Goal: Information Seeking & Learning: Compare options

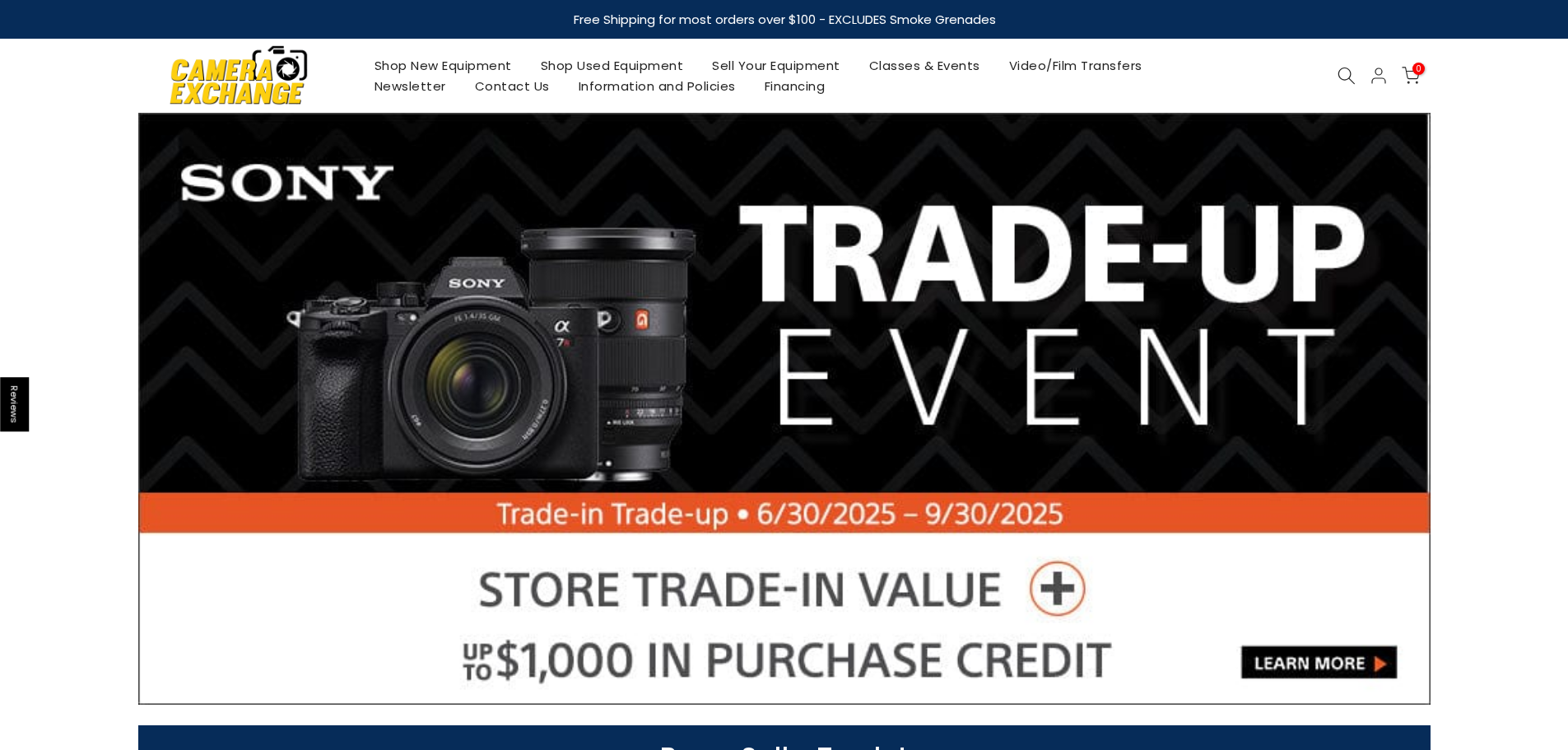
click at [1344, 76] on icon at bounding box center [1347, 75] width 18 height 18
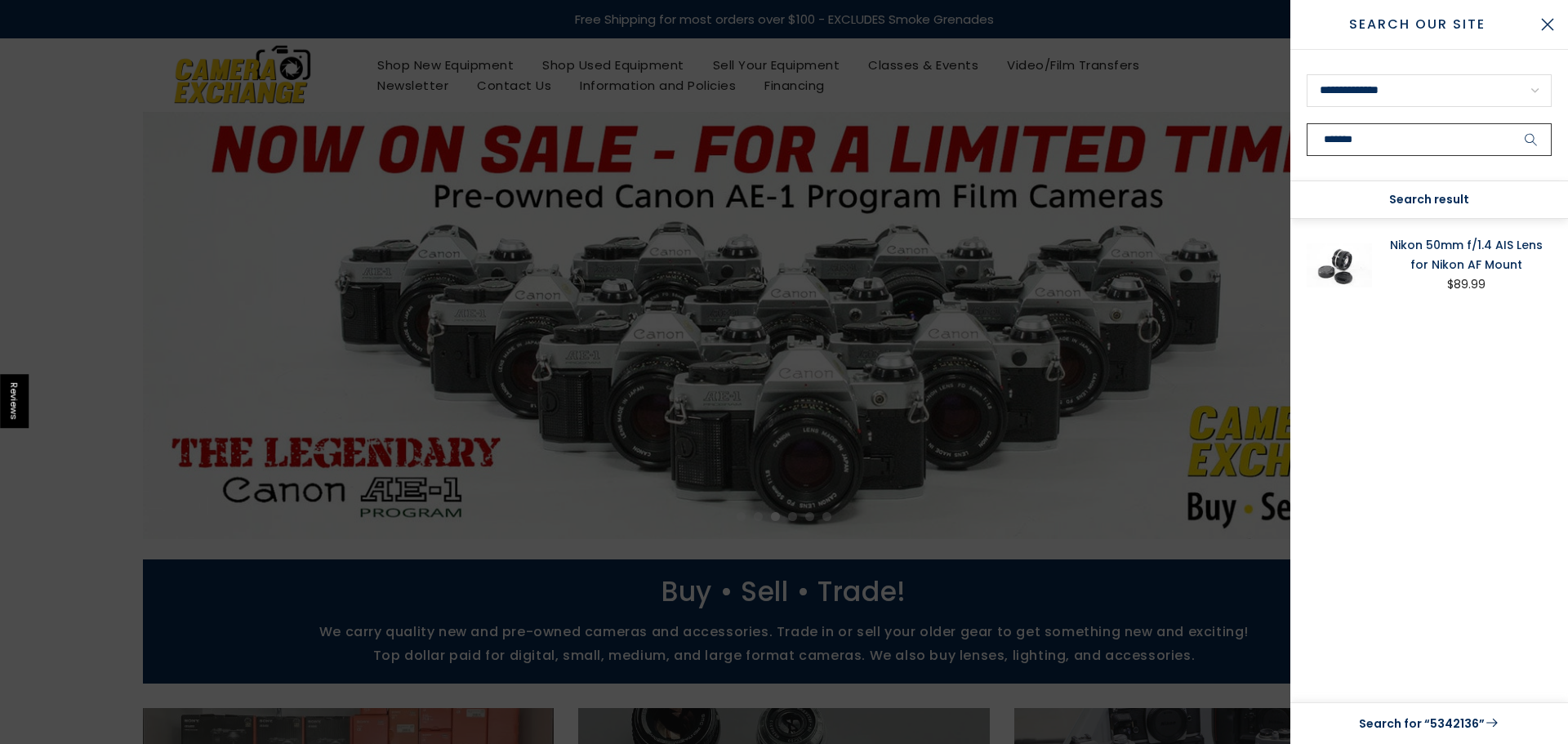
type input "*******"
click at [1460, 255] on link "Nikon 50mm f/1.4 AIS Lens for Nikon AF Mount" at bounding box center [1466, 254] width 172 height 39
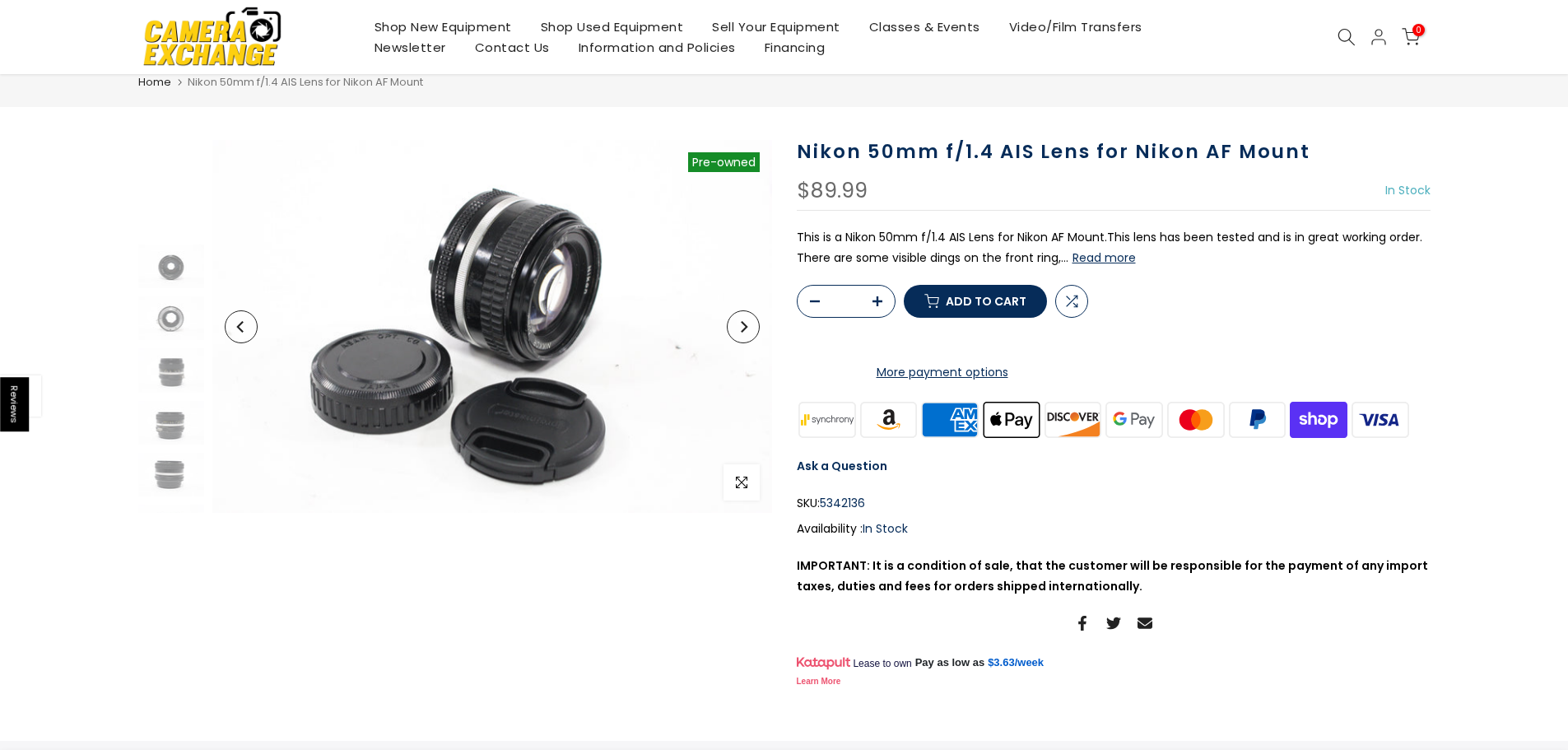
scroll to position [83, 0]
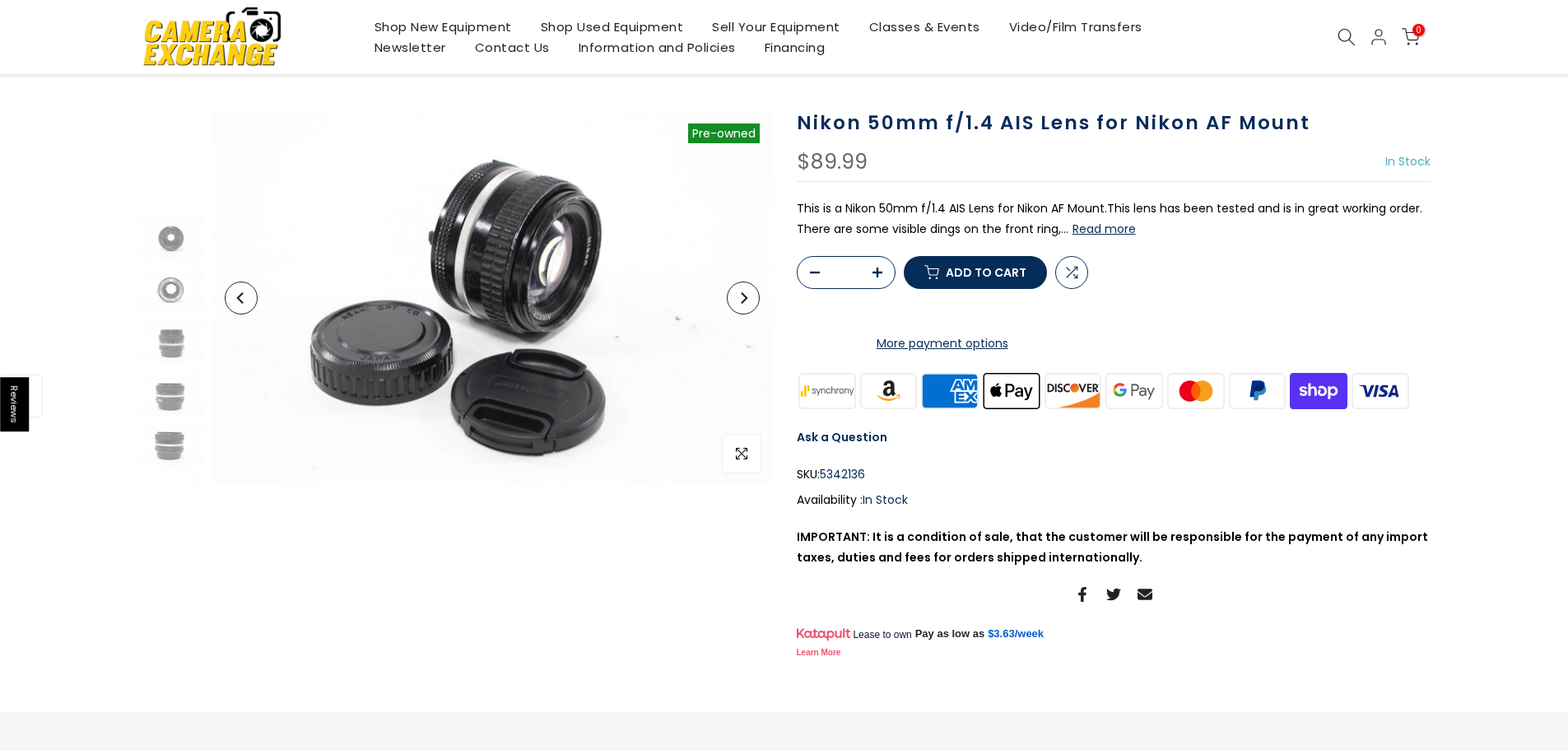
click at [1112, 231] on button "Read more" at bounding box center [1105, 229] width 63 height 14
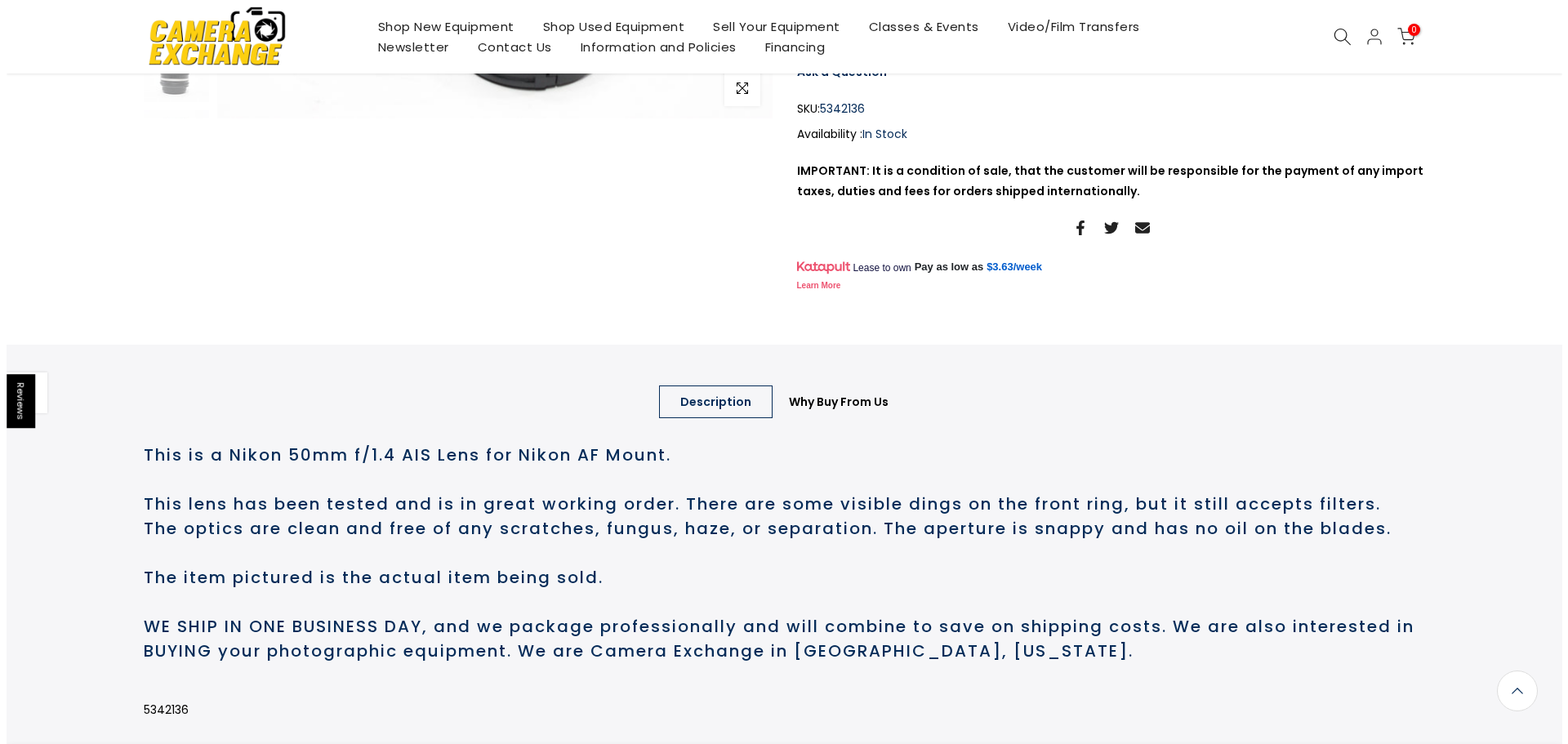
scroll to position [440, 0]
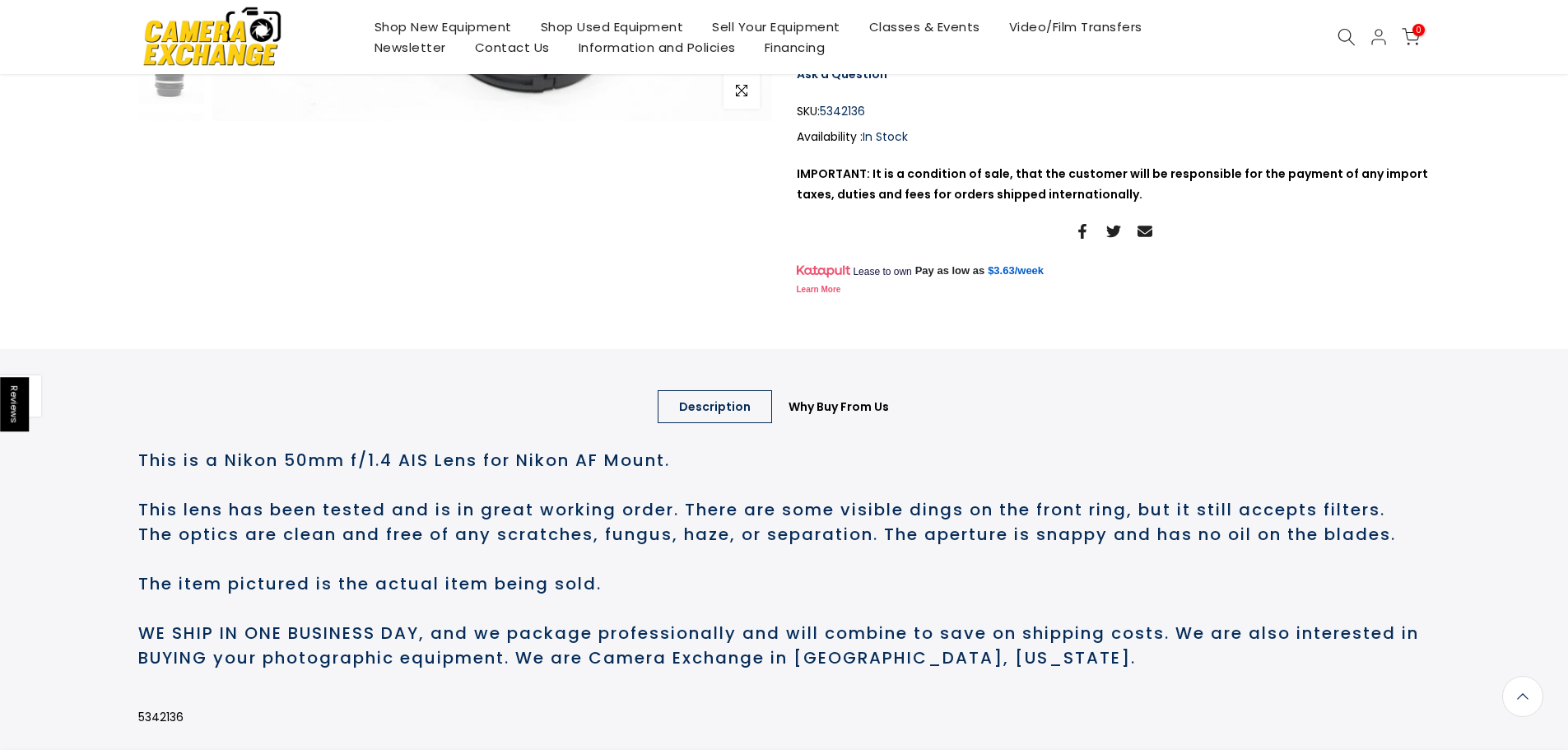
click at [1341, 35] on icon at bounding box center [1347, 36] width 18 height 18
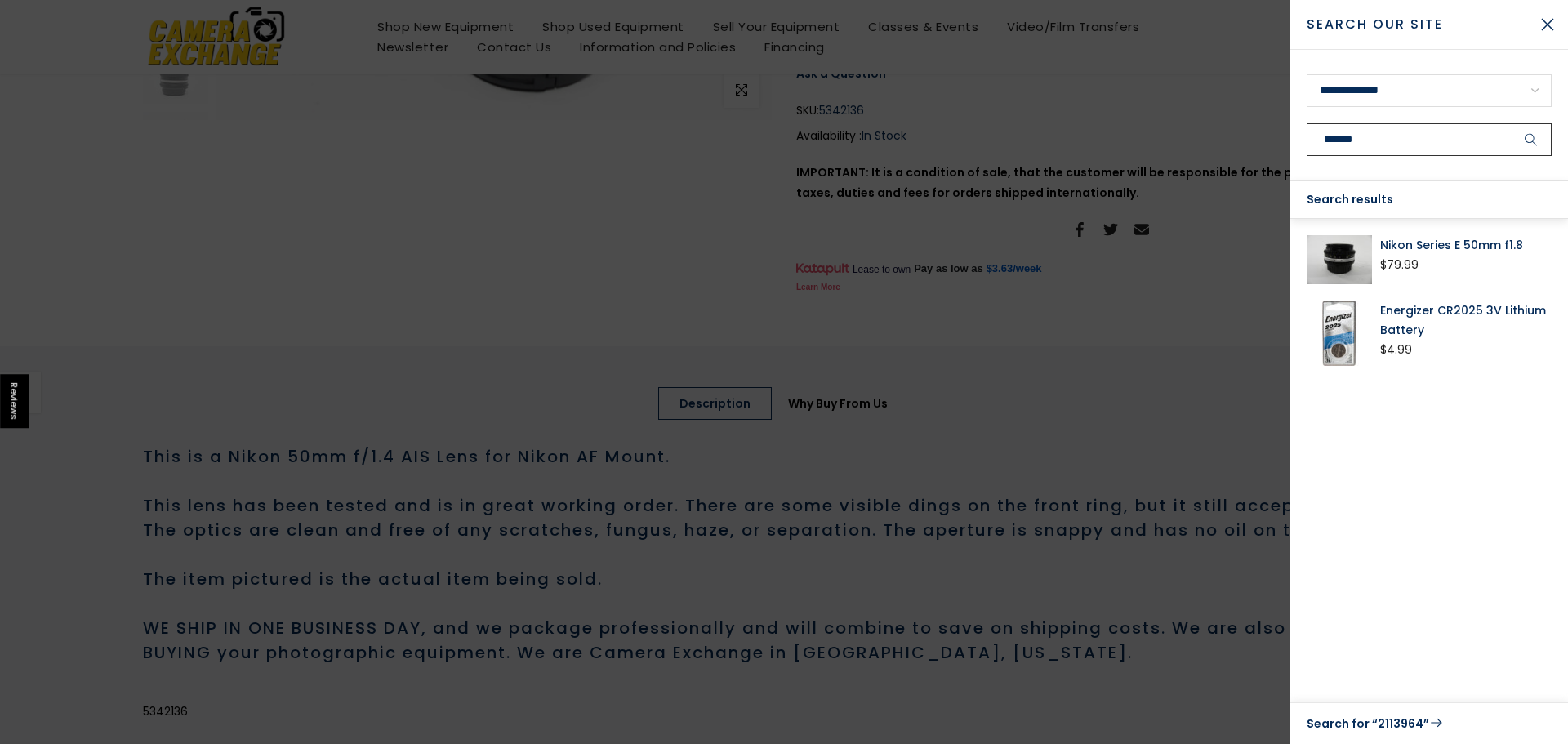
type input "*******"
click at [1430, 252] on link "Nikon Series E 50mm f1.8" at bounding box center [1466, 245] width 172 height 20
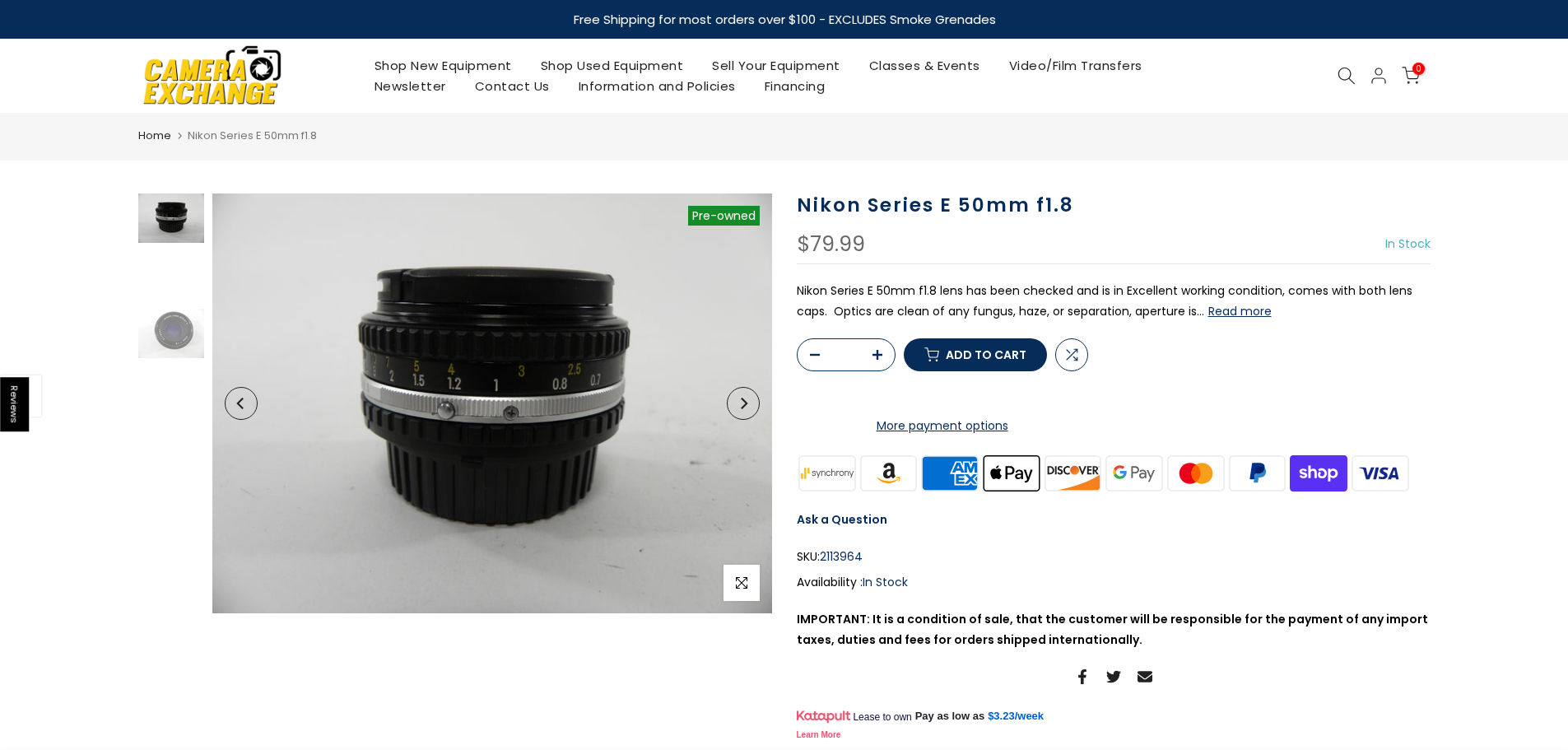
click at [1236, 320] on p "Nikon Series E 50mm f1.8 lens has been checked and is in Excellent working cond…" at bounding box center [1115, 301] width 634 height 41
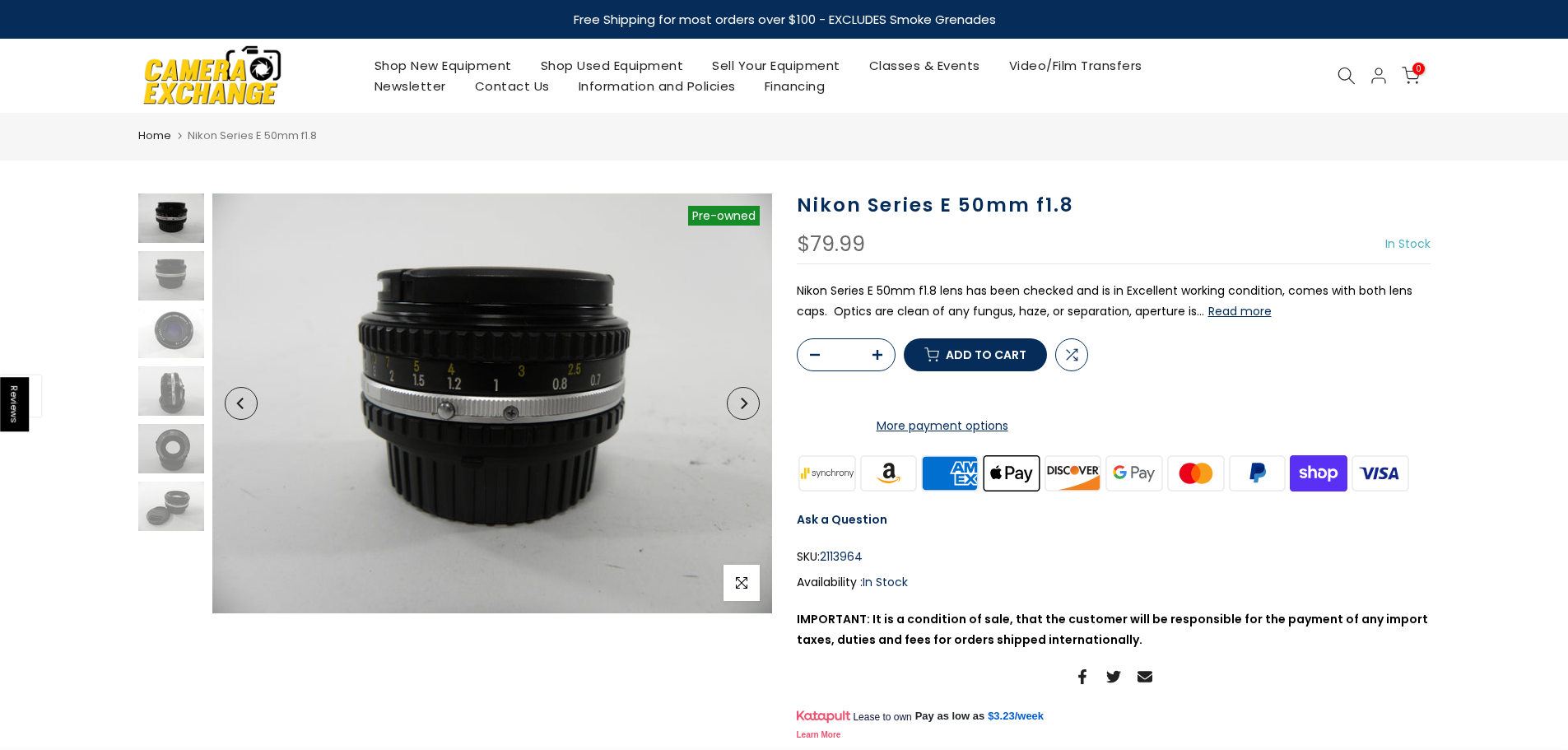
click at [1235, 313] on button "Read more" at bounding box center [1240, 310] width 63 height 14
